Goal: Use online tool/utility

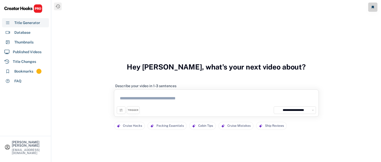
select select "**********"
click at [148, 100] on textarea at bounding box center [216, 99] width 199 height 14
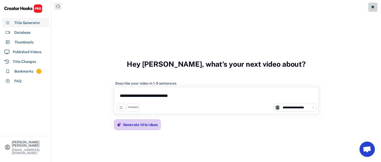
click at [135, 125] on div "Generate title ideas" at bounding box center [140, 125] width 35 height 5
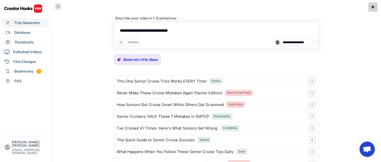
click at [181, 31] on textarea "**********" at bounding box center [216, 32] width 199 height 14
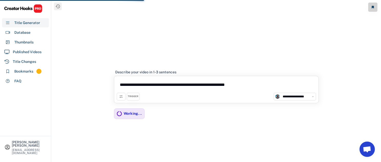
type textarea "**********"
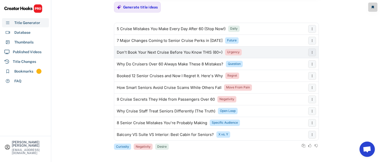
scroll to position [53, 0]
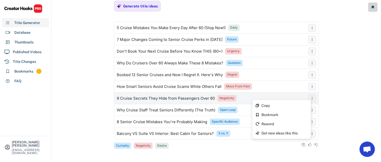
click at [313, 98] on icon at bounding box center [312, 98] width 4 height 4
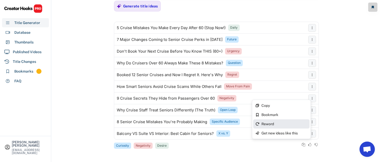
click at [296, 126] on div "Reword" at bounding box center [284, 124] width 46 height 4
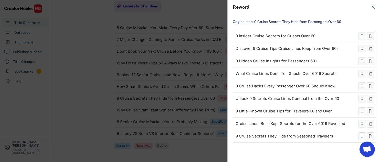
click at [374, 6] on icon at bounding box center [372, 7] width 5 height 5
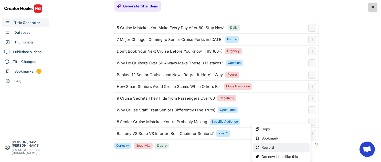
click at [287, 147] on div "Reword" at bounding box center [284, 148] width 46 height 4
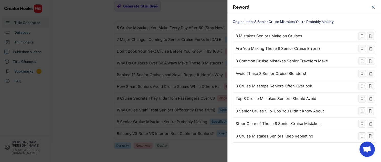
click at [370, 8] on icon at bounding box center [372, 7] width 5 height 5
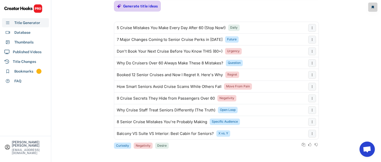
click at [153, 6] on div "Generate title ideas" at bounding box center [140, 6] width 35 height 5
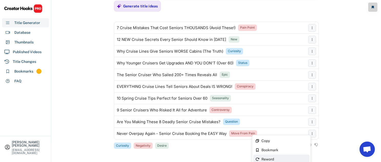
click at [285, 158] on div "Reword" at bounding box center [284, 160] width 46 height 4
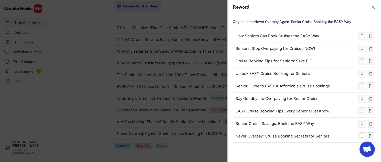
click at [202, 146] on div at bounding box center [190, 81] width 381 height 162
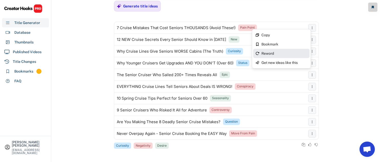
click at [295, 52] on div "Reword" at bounding box center [284, 54] width 46 height 4
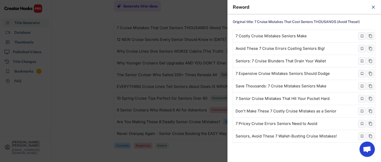
click at [95, 27] on div at bounding box center [190, 81] width 381 height 162
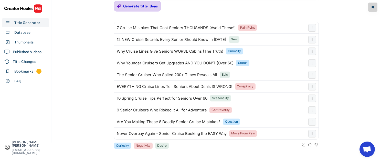
click at [145, 4] on div "Generate title ideas" at bounding box center [140, 6] width 35 height 5
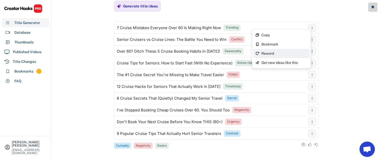
click at [296, 51] on div "Reword" at bounding box center [281, 53] width 56 height 9
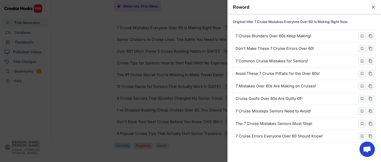
click at [372, 8] on icon at bounding box center [372, 7] width 5 height 5
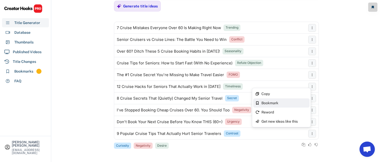
click at [291, 104] on div "Bookmark" at bounding box center [284, 103] width 46 height 4
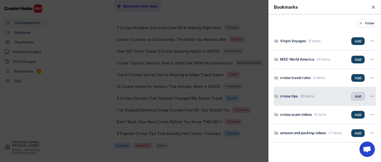
click at [359, 95] on button "Add" at bounding box center [357, 97] width 13 height 8
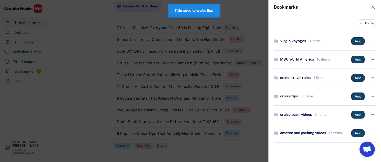
click at [86, 113] on div at bounding box center [190, 81] width 381 height 162
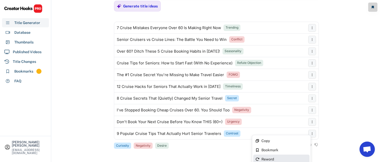
click at [282, 158] on div "Reword" at bounding box center [284, 160] width 46 height 4
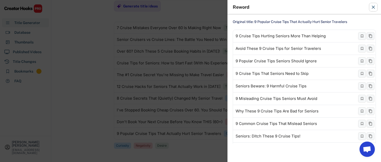
click at [372, 8] on icon at bounding box center [372, 7] width 5 height 5
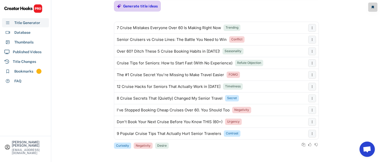
click at [144, 3] on div "Generate title ideas" at bounding box center [140, 6] width 35 height 10
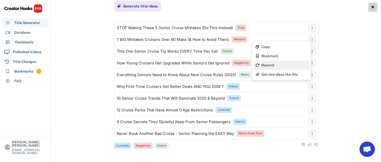
click at [298, 62] on div "Reword" at bounding box center [281, 65] width 56 height 9
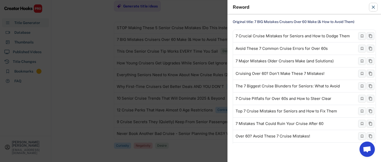
click at [374, 8] on icon at bounding box center [372, 7] width 5 height 5
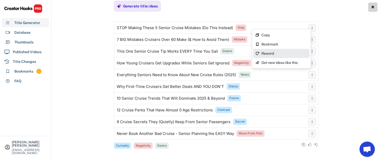
click at [294, 50] on div "Reword" at bounding box center [281, 53] width 56 height 9
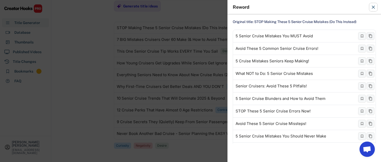
click at [373, 7] on use at bounding box center [373, 7] width 3 height 3
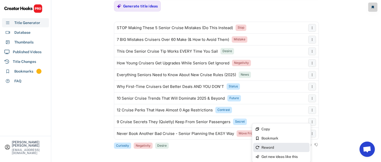
click at [293, 148] on div "Reword" at bounding box center [284, 148] width 46 height 4
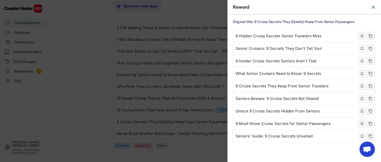
click at [373, 7] on use at bounding box center [373, 7] width 3 height 3
